Goal: Find specific page/section: Find specific page/section

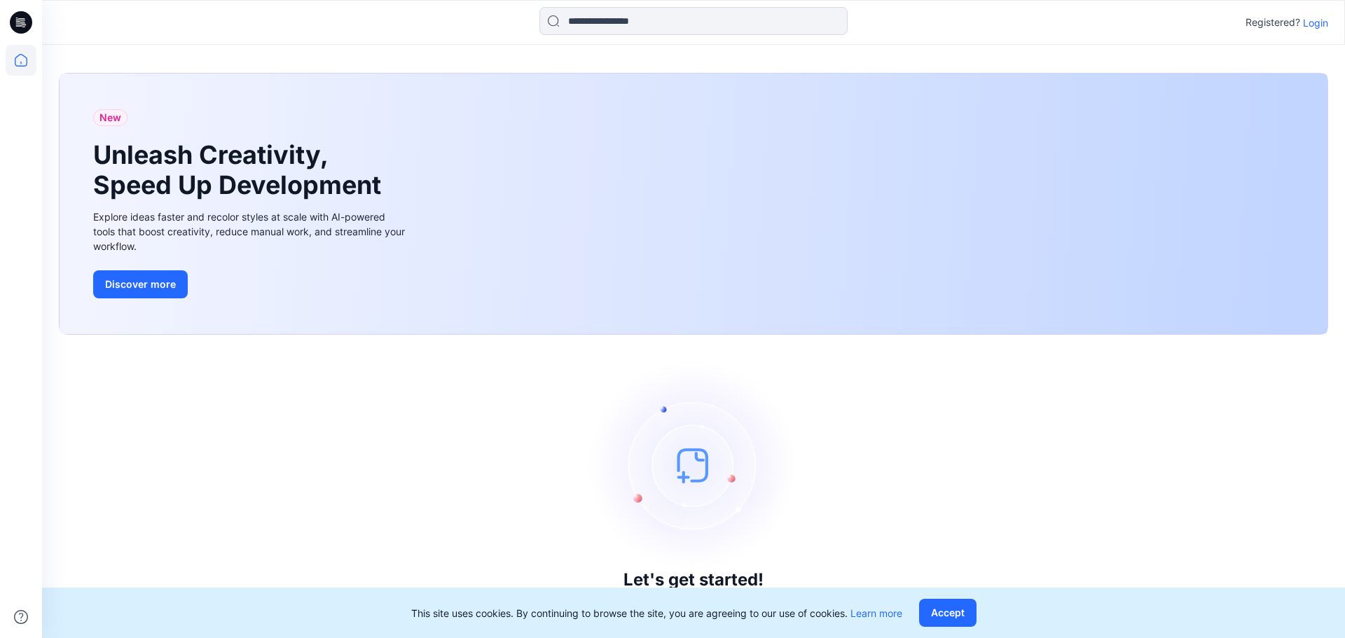
click at [1317, 23] on p "Login" at bounding box center [1315, 22] width 25 height 15
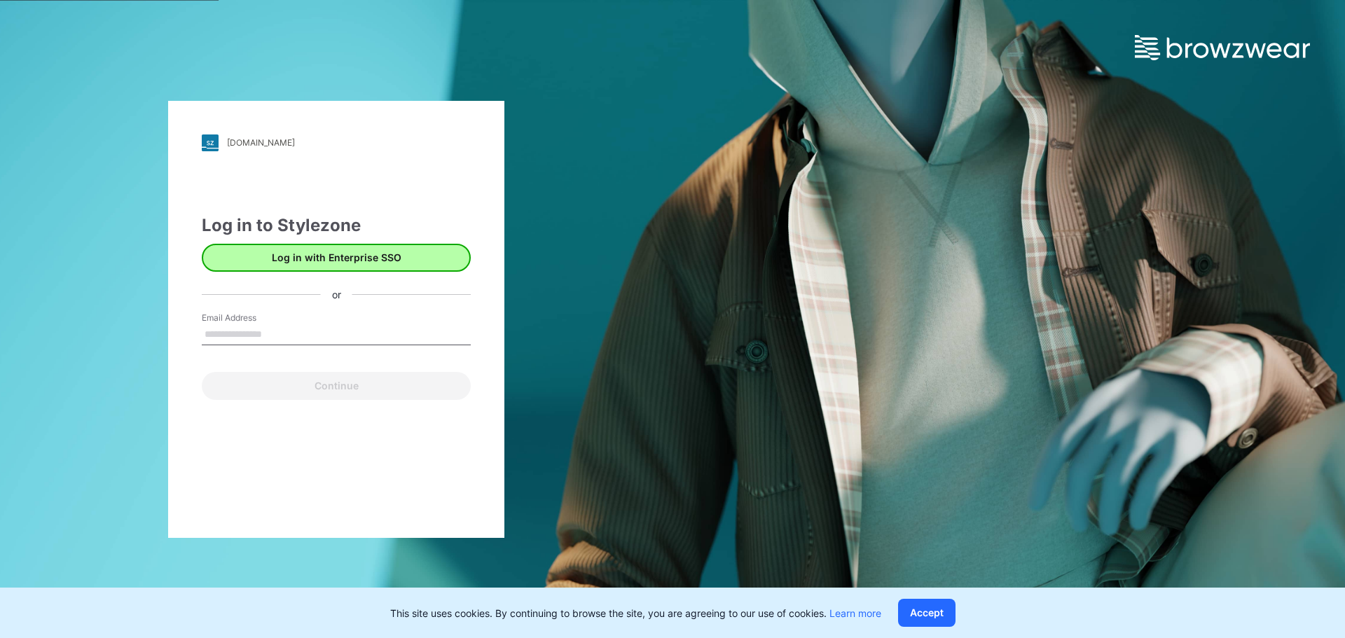
click at [320, 266] on button "Log in with Enterprise SSO" at bounding box center [336, 258] width 269 height 28
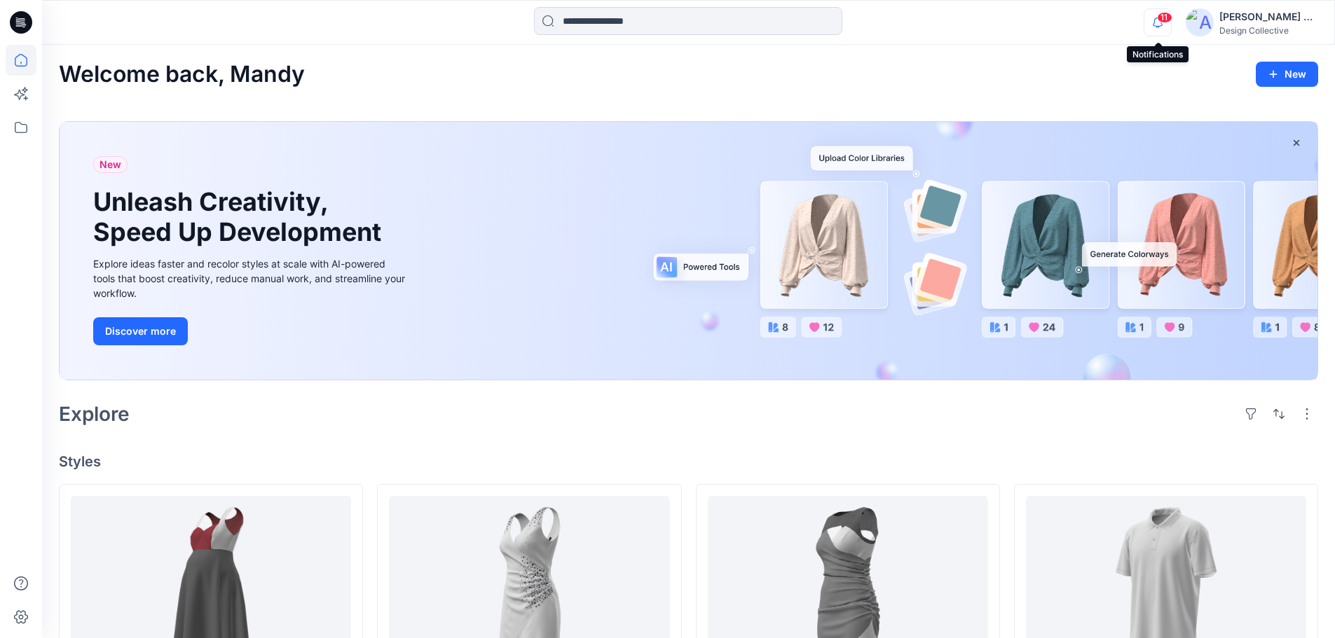
click at [1157, 22] on icon "button" at bounding box center [1157, 22] width 27 height 28
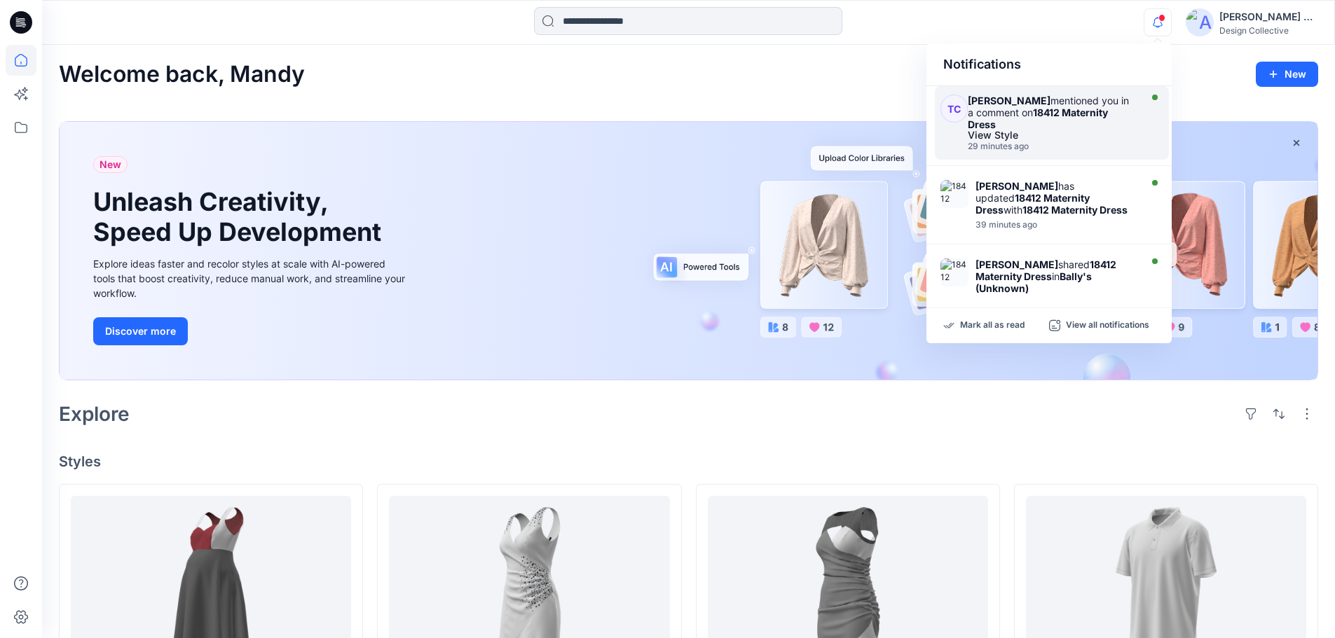
click at [1060, 111] on strong "18412 Maternity Dress" at bounding box center [1038, 119] width 140 height 24
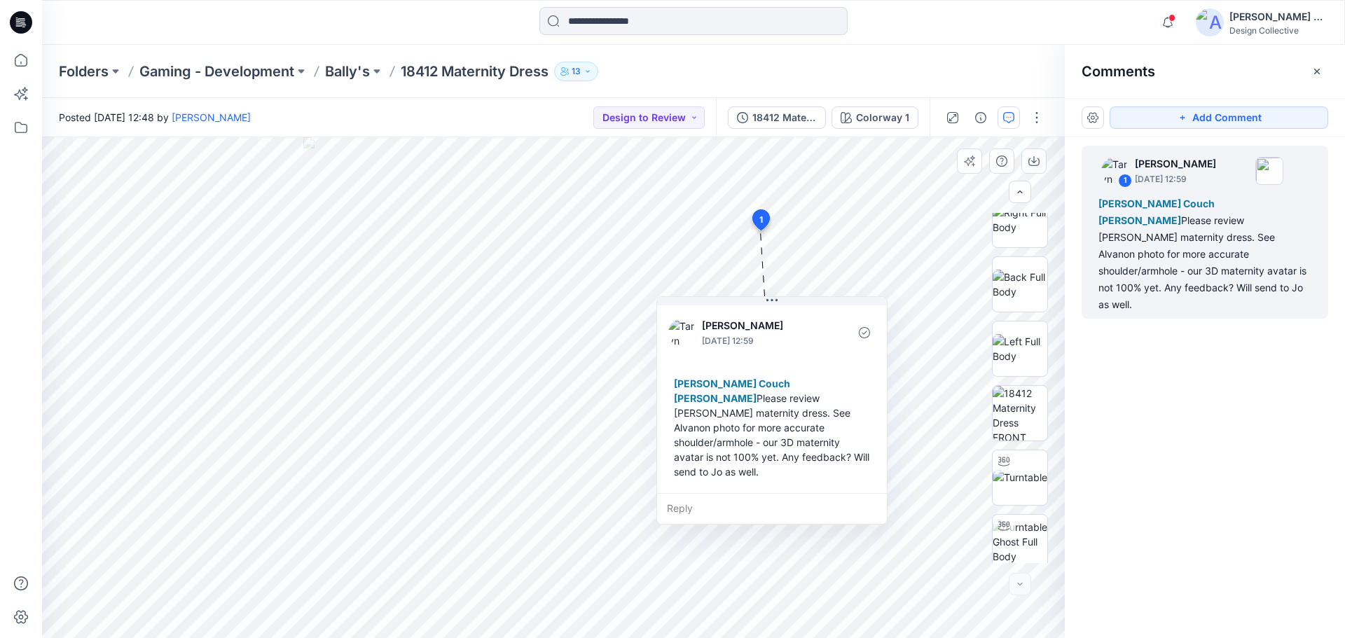
scroll to position [479, 0]
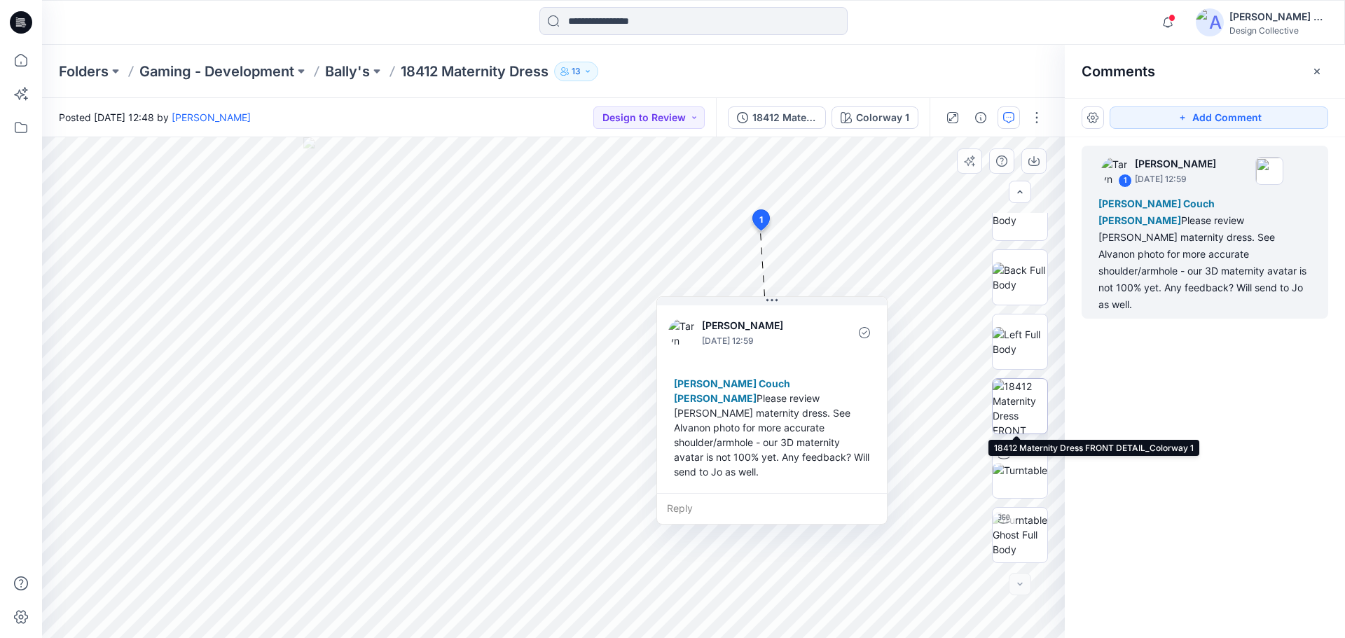
click at [1020, 399] on img at bounding box center [1020, 406] width 55 height 55
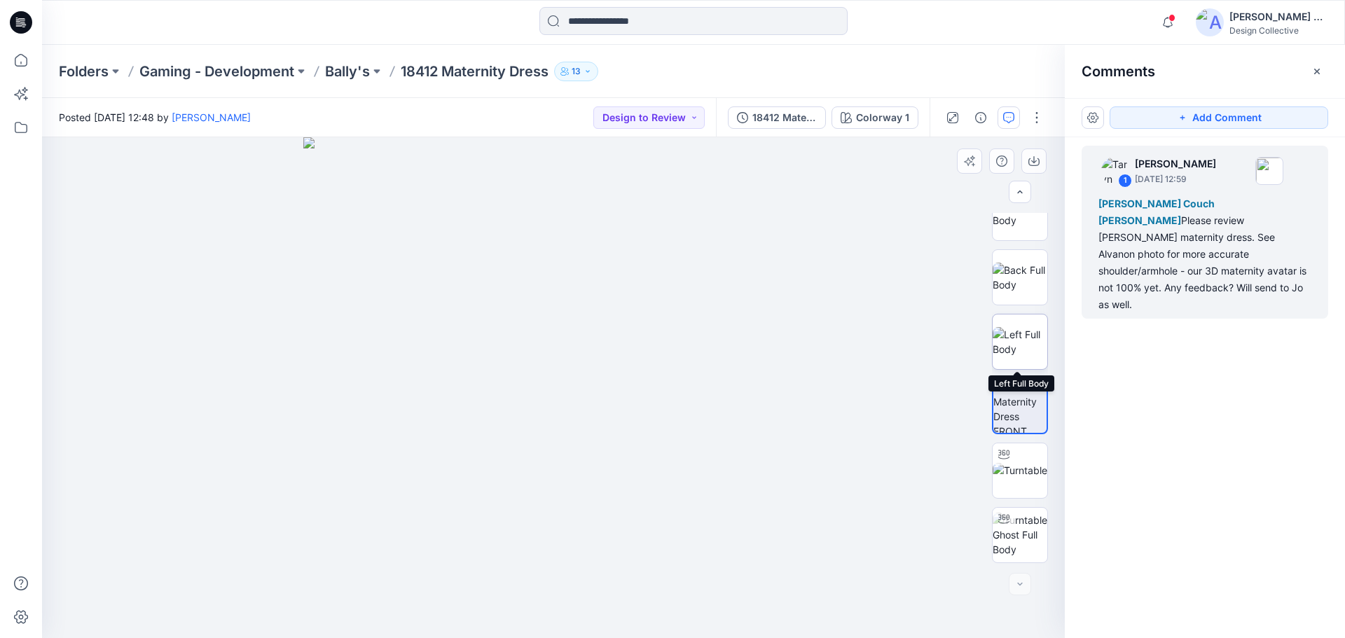
click at [1024, 339] on img at bounding box center [1020, 341] width 55 height 29
click at [1019, 276] on img at bounding box center [1020, 277] width 55 height 29
click at [1024, 359] on img at bounding box center [1020, 347] width 55 height 29
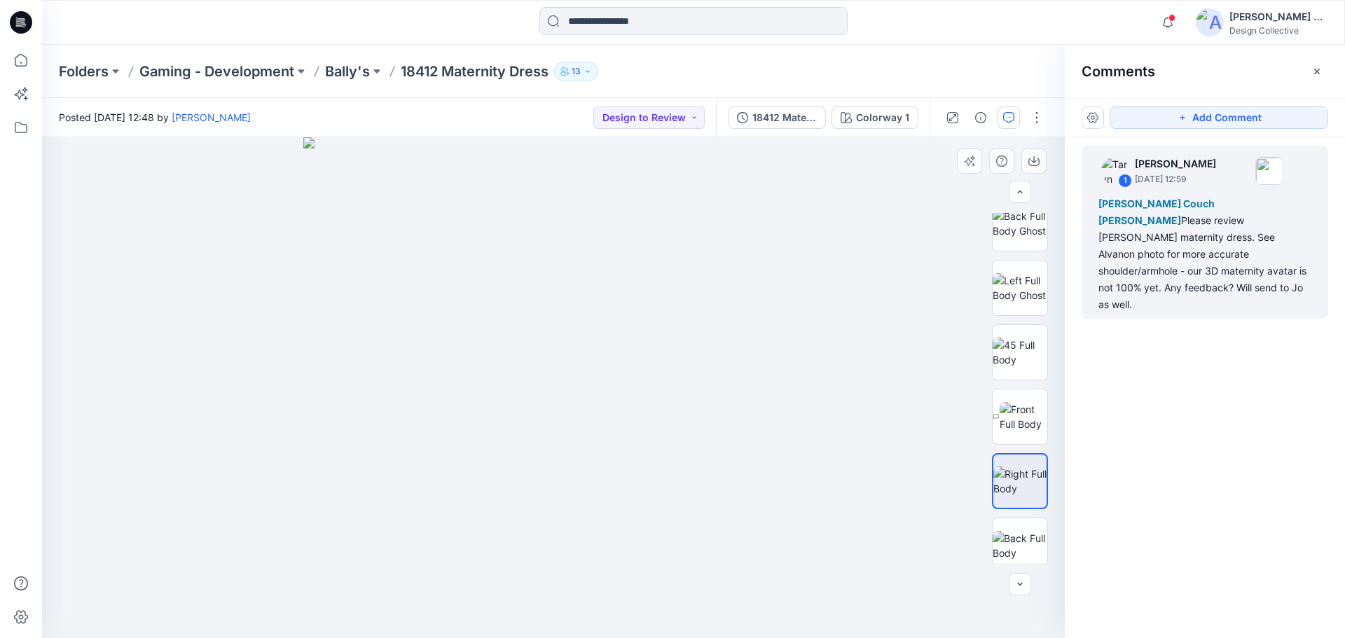
scroll to position [211, 0]
click at [1022, 410] on img at bounding box center [1024, 416] width 48 height 29
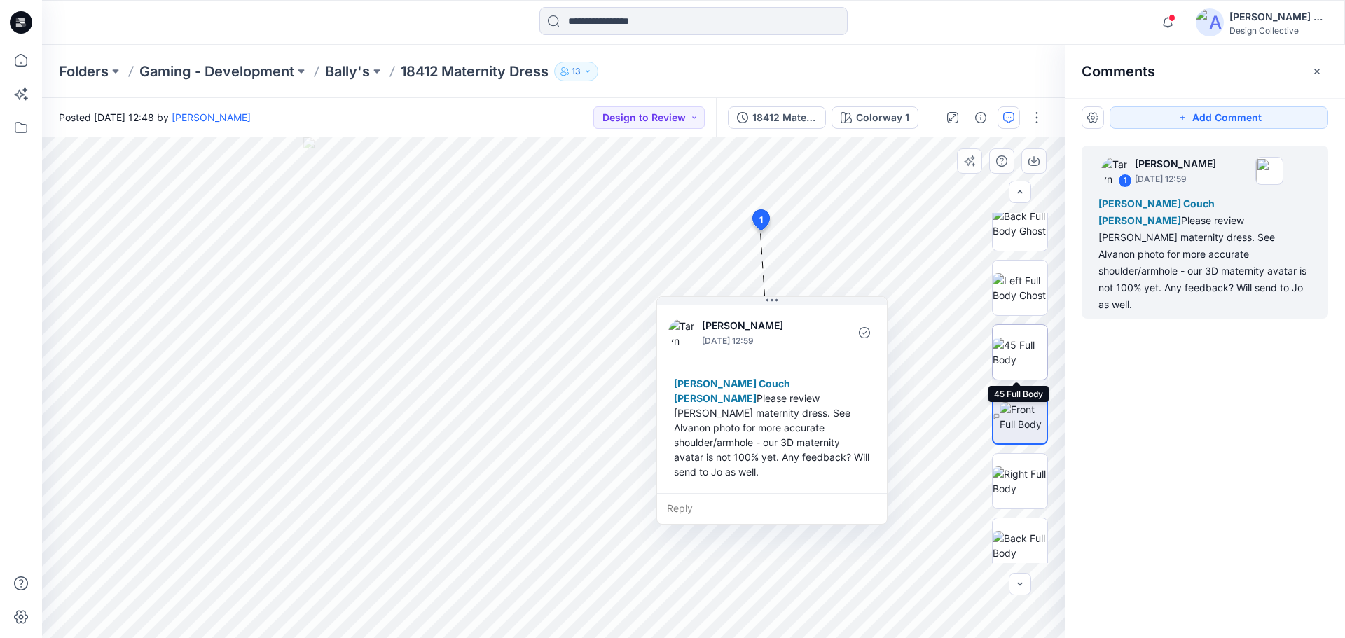
click at [1026, 351] on img at bounding box center [1020, 352] width 55 height 29
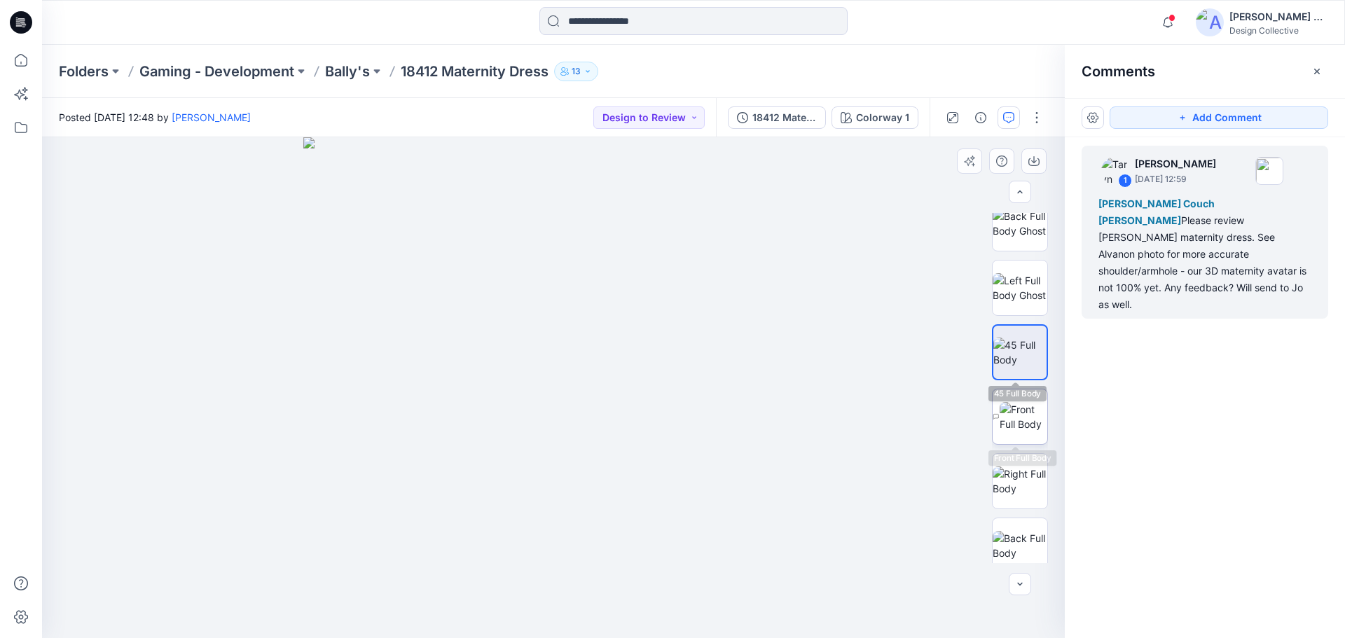
click at [1020, 405] on img at bounding box center [1024, 416] width 48 height 29
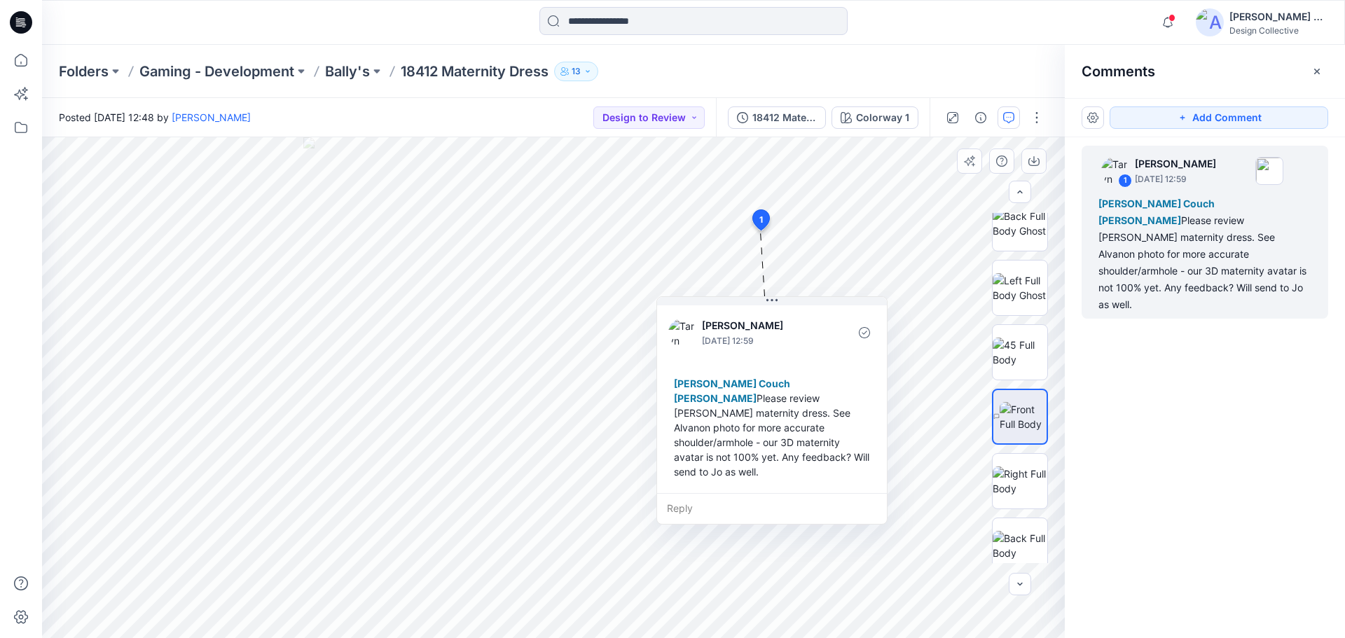
scroll to position [0, 0]
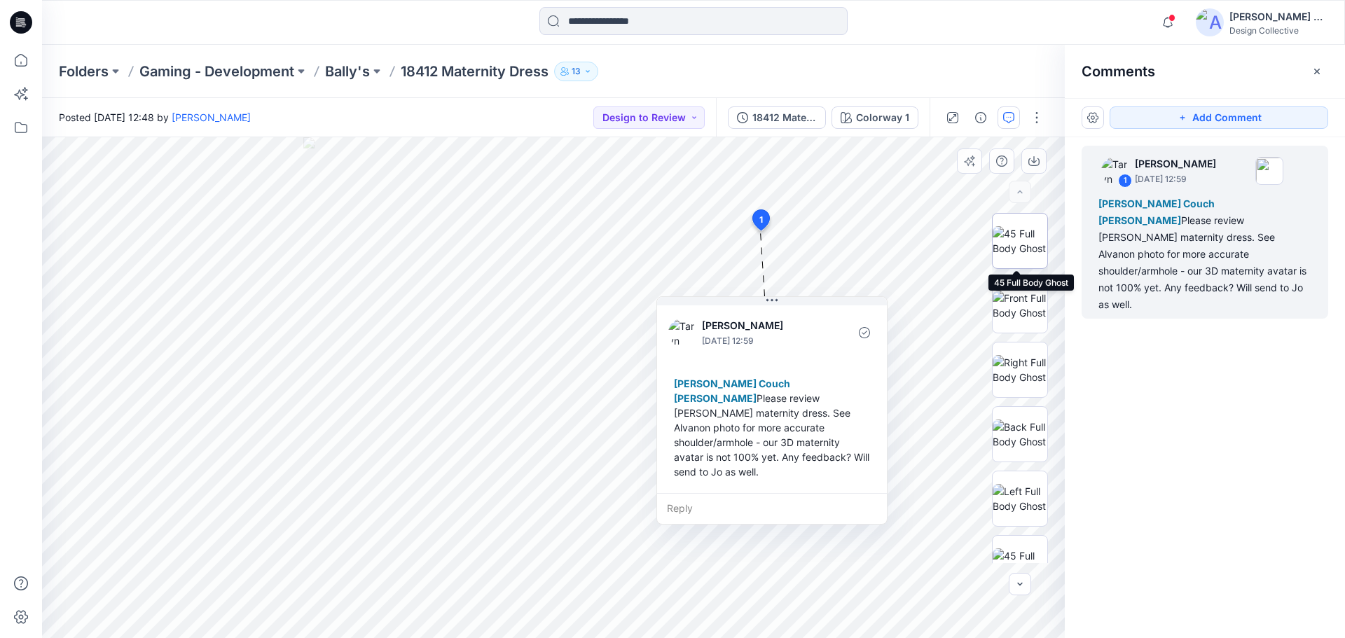
click at [1020, 247] on img at bounding box center [1020, 240] width 55 height 29
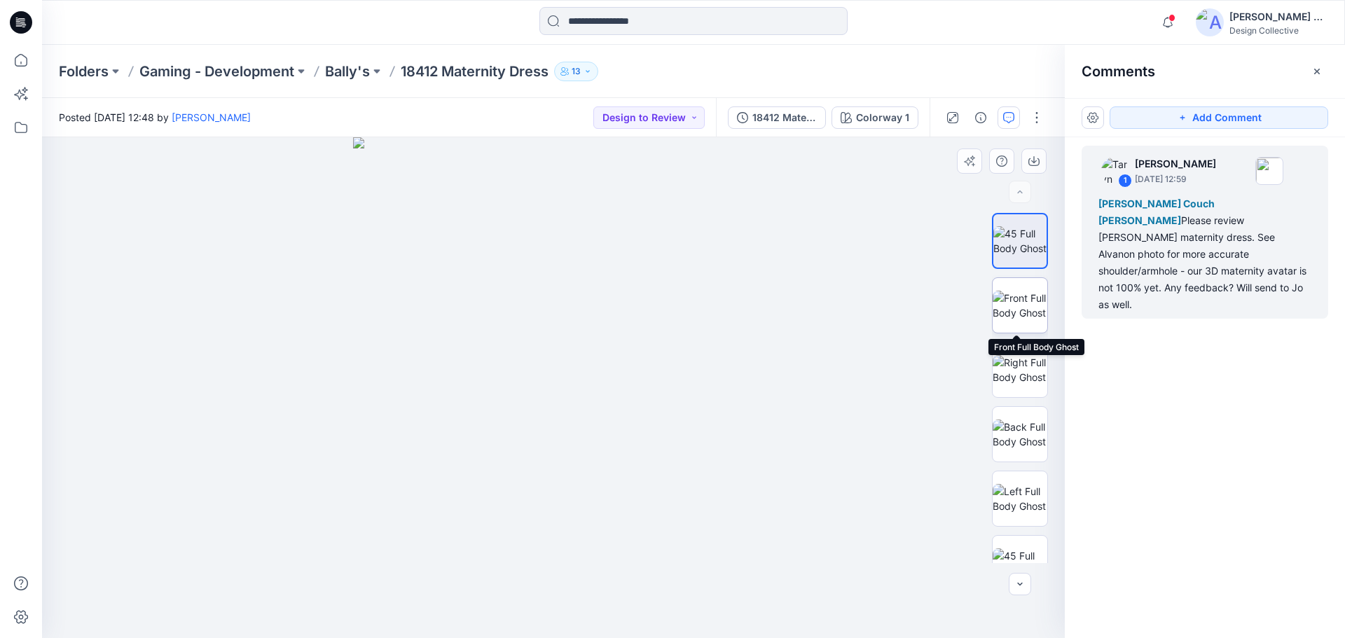
click at [1014, 305] on img at bounding box center [1020, 305] width 55 height 29
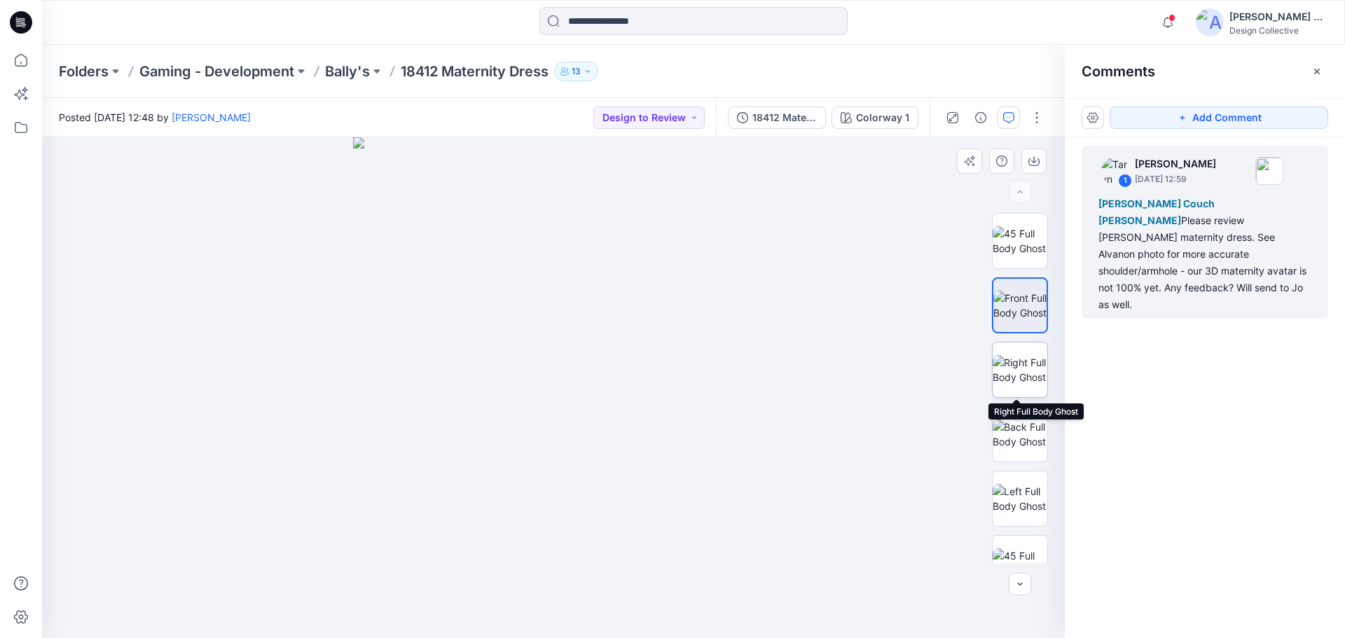
click at [1012, 363] on img at bounding box center [1020, 369] width 55 height 29
click at [1016, 420] on img at bounding box center [1020, 434] width 55 height 29
